Goal: Check status

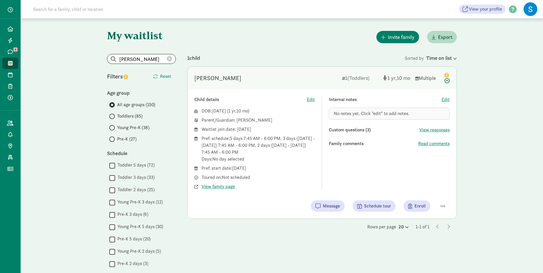
click at [148, 60] on input "[PERSON_NAME]" at bounding box center [141, 58] width 68 height 9
type input "J"
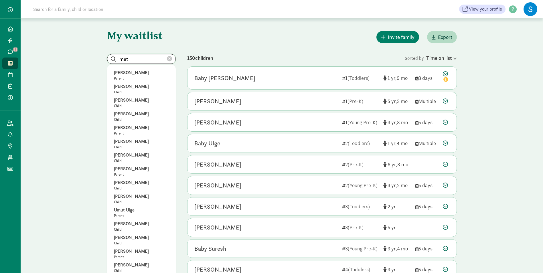
click at [142, 59] on input "met" at bounding box center [141, 58] width 68 height 9
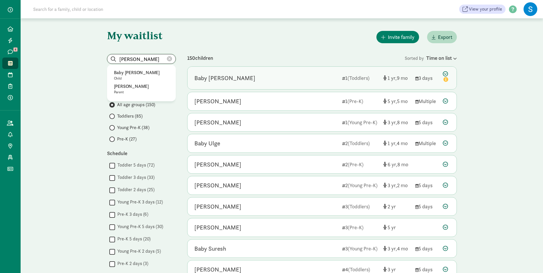
type input "metzger"
click at [218, 78] on div "Baby [PERSON_NAME]" at bounding box center [224, 78] width 61 height 9
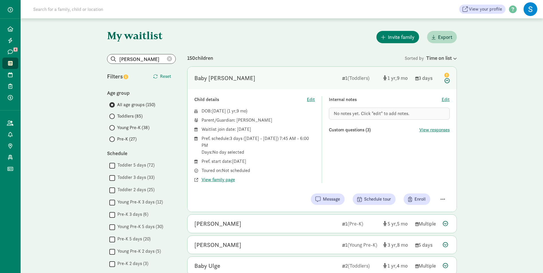
click at [132, 128] on span "Young Pre-K (38)" at bounding box center [133, 127] width 32 height 7
click at [113, 128] on input "Young Pre-K (38)" at bounding box center [111, 128] width 4 height 4
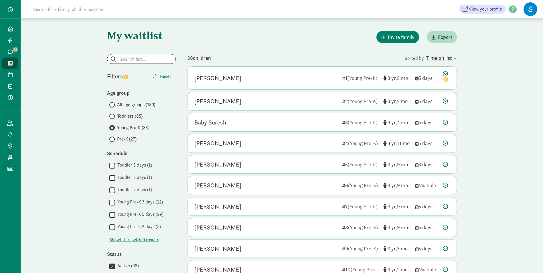
click at [455, 57] on icon at bounding box center [454, 59] width 5 height 4
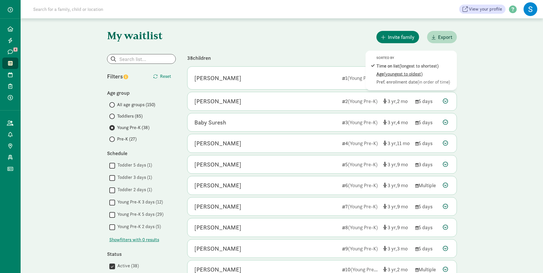
click at [414, 76] on span "(youngest to oldest)" at bounding box center [403, 74] width 39 height 6
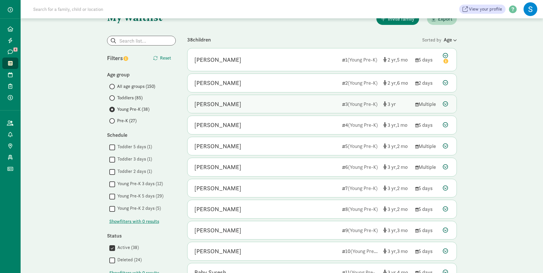
scroll to position [29, 0]
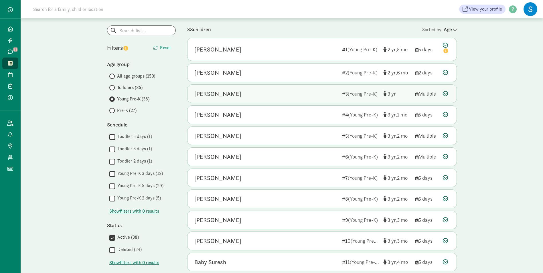
click at [272, 94] on div "[PERSON_NAME]" at bounding box center [265, 93] width 143 height 9
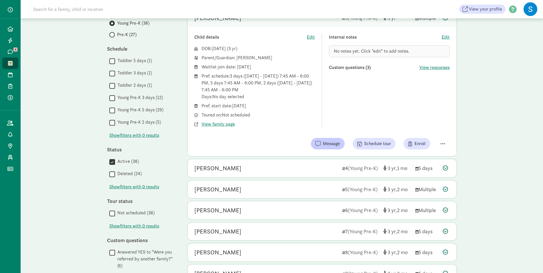
scroll to position [114, 0]
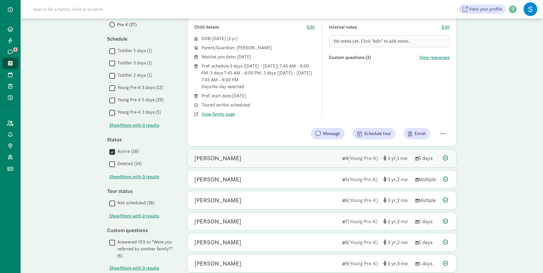
click at [330, 154] on div "[PERSON_NAME]" at bounding box center [265, 158] width 143 height 9
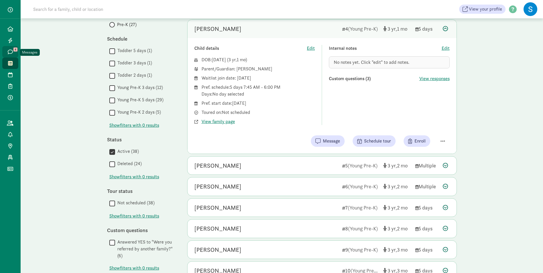
click at [15, 51] on span "4" at bounding box center [15, 49] width 4 height 4
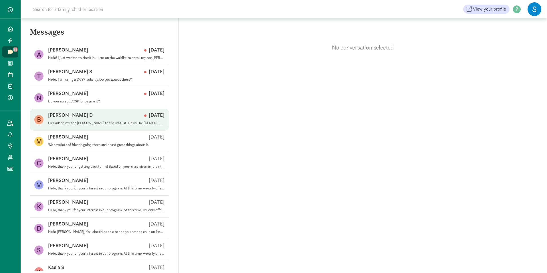
click at [134, 124] on p "Hi! I added my son Johnathan De Luca to the waitlist. He will be 2yrs old on Ju…" at bounding box center [106, 123] width 116 height 5
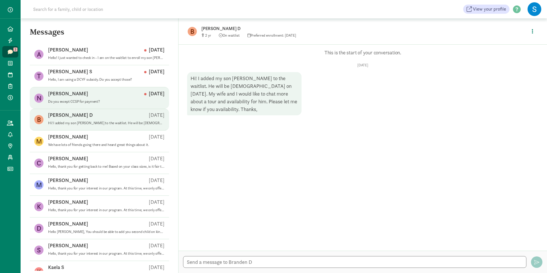
click at [116, 91] on div "Nicole E Jul 22" at bounding box center [106, 94] width 116 height 9
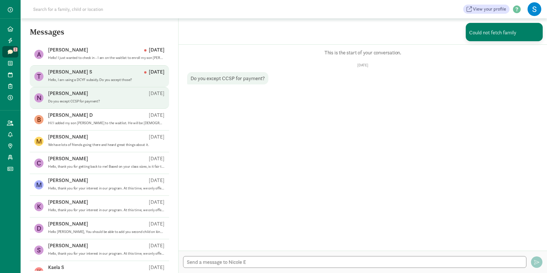
click at [110, 68] on div "Tami S Jul 23" at bounding box center [106, 72] width 116 height 9
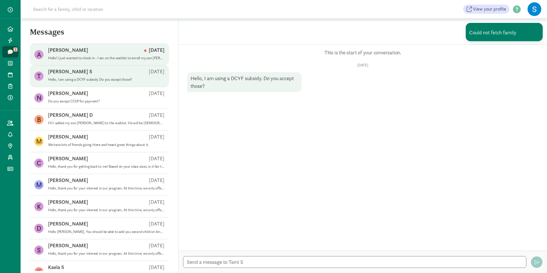
click at [106, 60] on span "Ariane C Jul 31 Hello! I just wanted to check in - I am on the waitlist to enro…" at bounding box center [106, 55] width 116 height 16
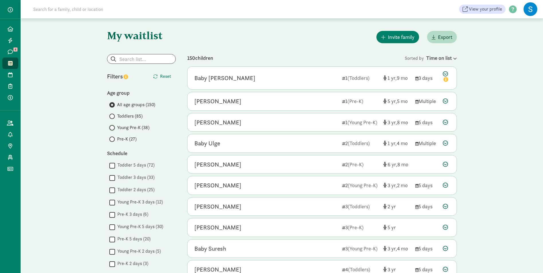
click at [112, 127] on input "Young Pre-K (38)" at bounding box center [111, 128] width 4 height 4
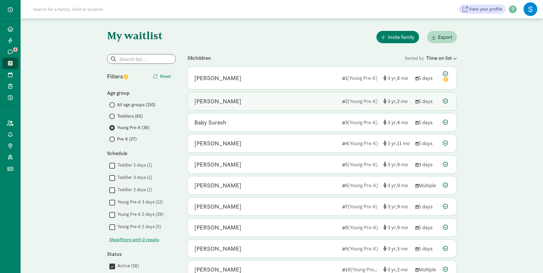
click at [246, 101] on div "[PERSON_NAME]" at bounding box center [265, 101] width 143 height 9
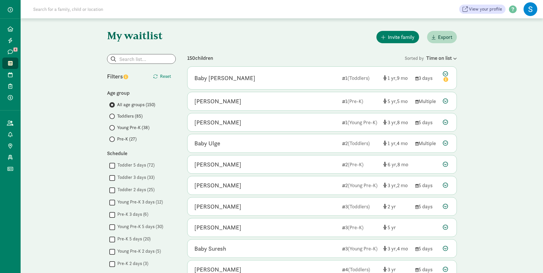
click at [114, 127] on span at bounding box center [111, 127] width 5 height 5
click at [113, 127] on input "Young Pre-K (38)" at bounding box center [111, 128] width 4 height 4
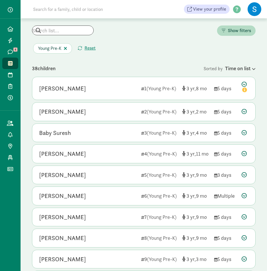
scroll to position [57, 0]
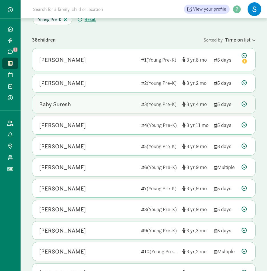
click at [94, 105] on div "Baby Suresh" at bounding box center [88, 104] width 98 height 9
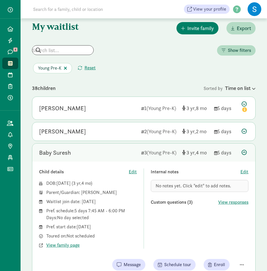
scroll to position [0, 0]
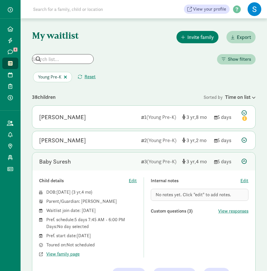
click at [59, 77] on span "Young Pre-K" at bounding box center [52, 77] width 39 height 10
click at [66, 77] on span "button" at bounding box center [65, 77] width 3 height 5
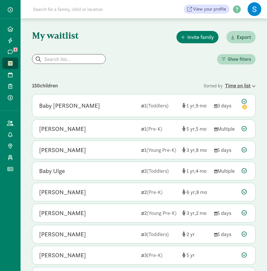
click at [254, 83] on div "Time on list" at bounding box center [240, 86] width 31 height 8
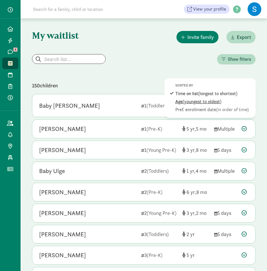
click at [214, 101] on span "(youngest to oldest)" at bounding box center [202, 101] width 39 height 6
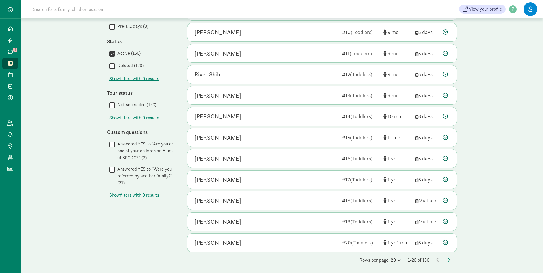
scroll to position [239, 0]
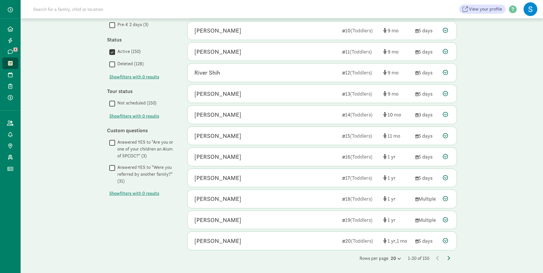
click at [448, 256] on icon at bounding box center [448, 258] width 3 height 5
click at [448, 257] on icon at bounding box center [448, 258] width 3 height 5
click at [447, 257] on icon at bounding box center [448, 258] width 3 height 5
click at [448, 258] on icon at bounding box center [448, 258] width 3 height 5
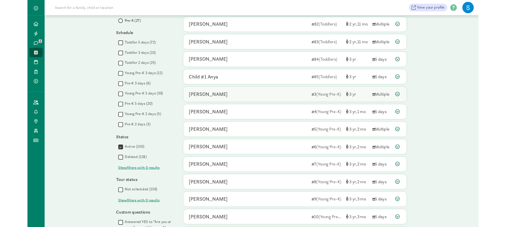
scroll to position [86, 0]
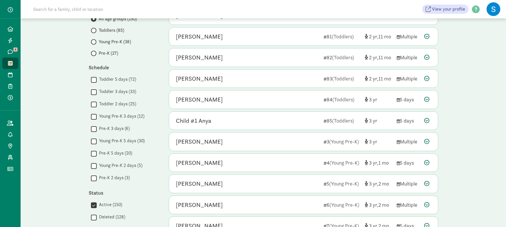
click at [456, 106] on div "My waitlist Invite family Export Show filters Filters Reset Age group All age g…" at bounding box center [263, 179] width 485 height 494
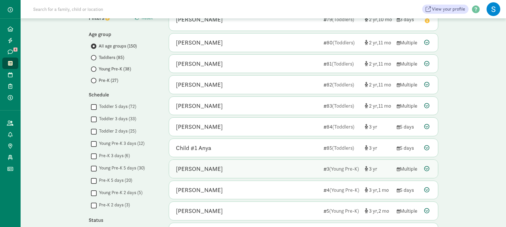
scroll to position [57, 0]
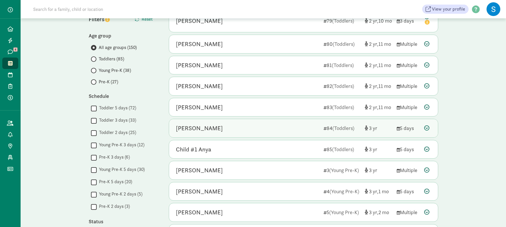
click at [209, 132] on div "[PERSON_NAME]" at bounding box center [247, 128] width 143 height 9
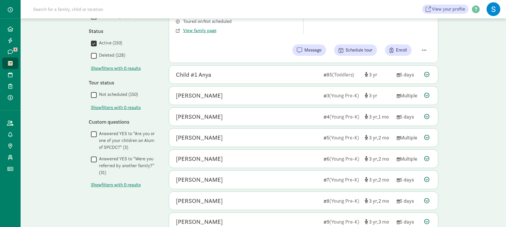
scroll to position [257, 0]
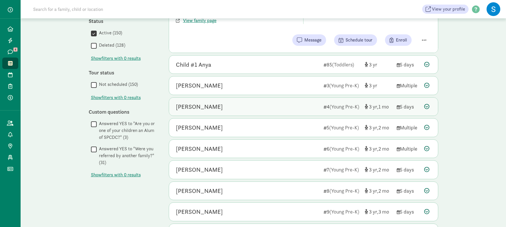
click at [206, 110] on div "[PERSON_NAME]" at bounding box center [199, 106] width 47 height 9
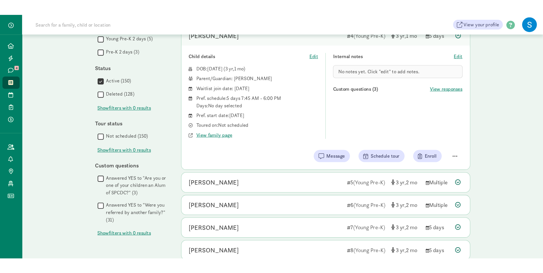
scroll to position [200, 0]
